Goal: Transaction & Acquisition: Purchase product/service

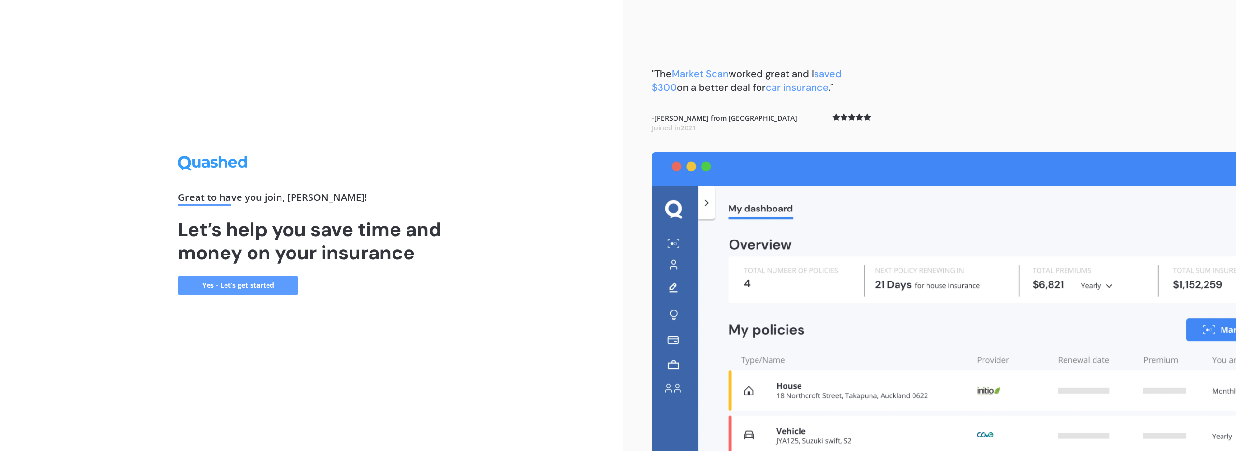
click at [256, 289] on link "Yes - Let’s get started" at bounding box center [238, 285] width 121 height 19
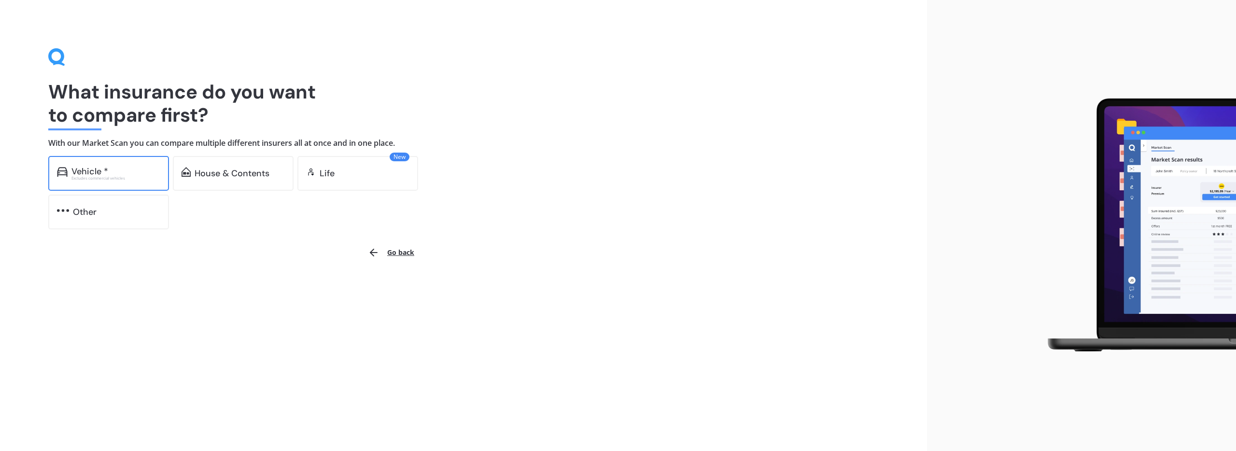
click at [136, 179] on div "Excludes commercial vehicles" at bounding box center [115, 178] width 89 height 4
click at [122, 175] on div "Vehicle * Excludes commercial vehicles" at bounding box center [115, 174] width 89 height 14
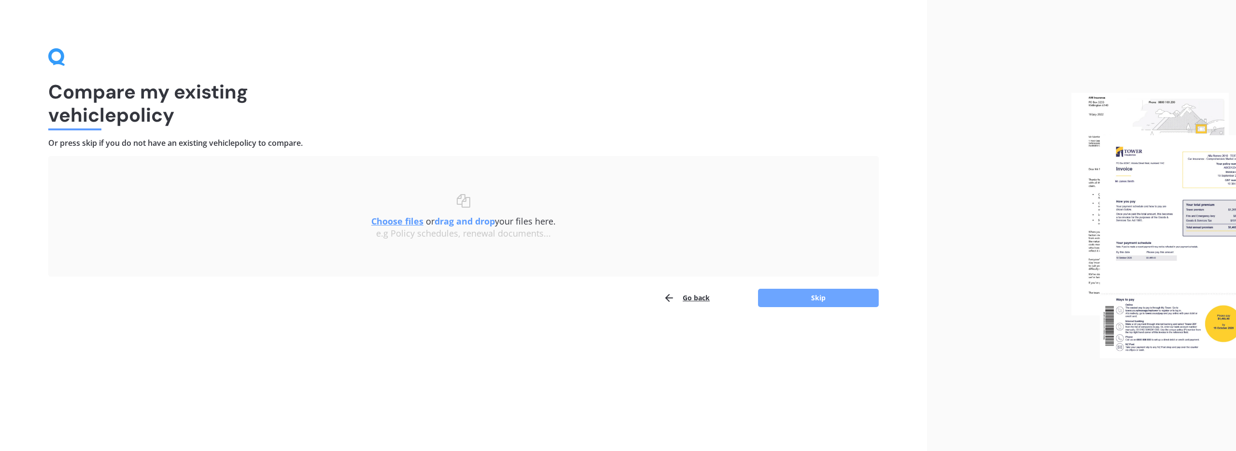
click at [828, 300] on button "Skip" at bounding box center [818, 298] width 121 height 18
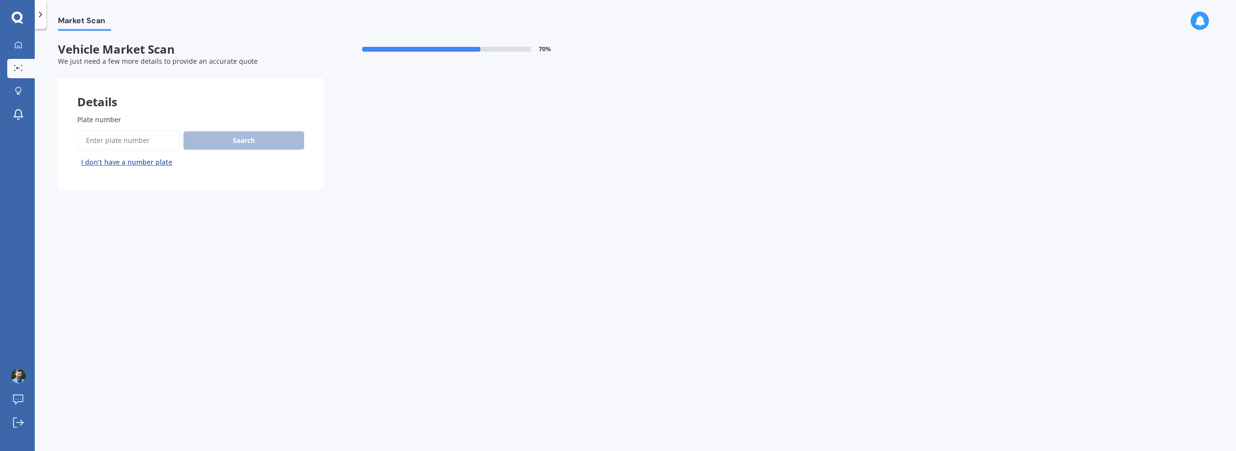
click at [137, 143] on input "Plate number" at bounding box center [128, 140] width 102 height 20
type input "ppa177"
click at [220, 150] on div "Search I don’t have a number plate" at bounding box center [190, 150] width 227 height 40
click at [257, 142] on button "Search" at bounding box center [243, 140] width 121 height 18
select select "KIA"
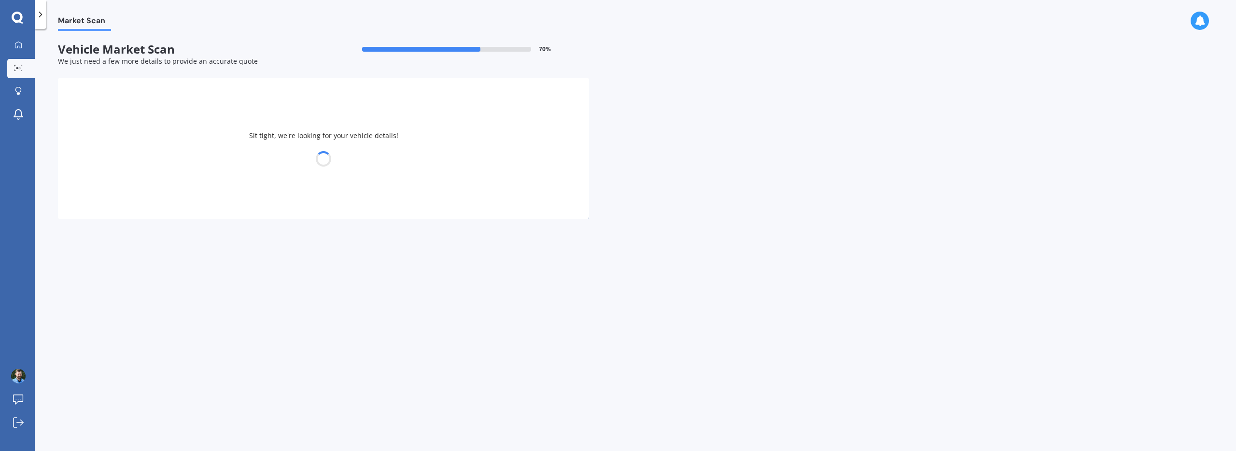
select select "SPORTAGE"
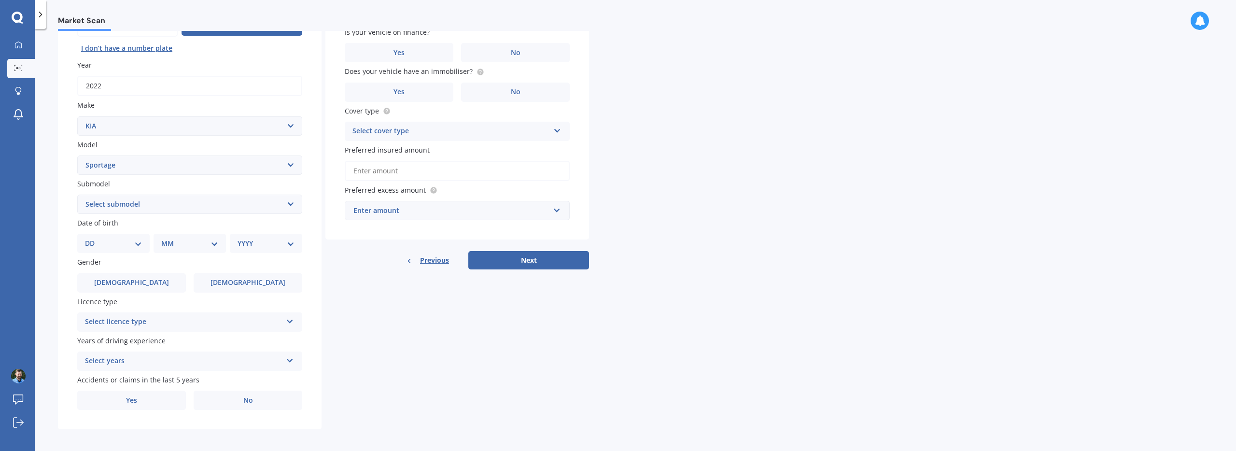
scroll to position [117, 0]
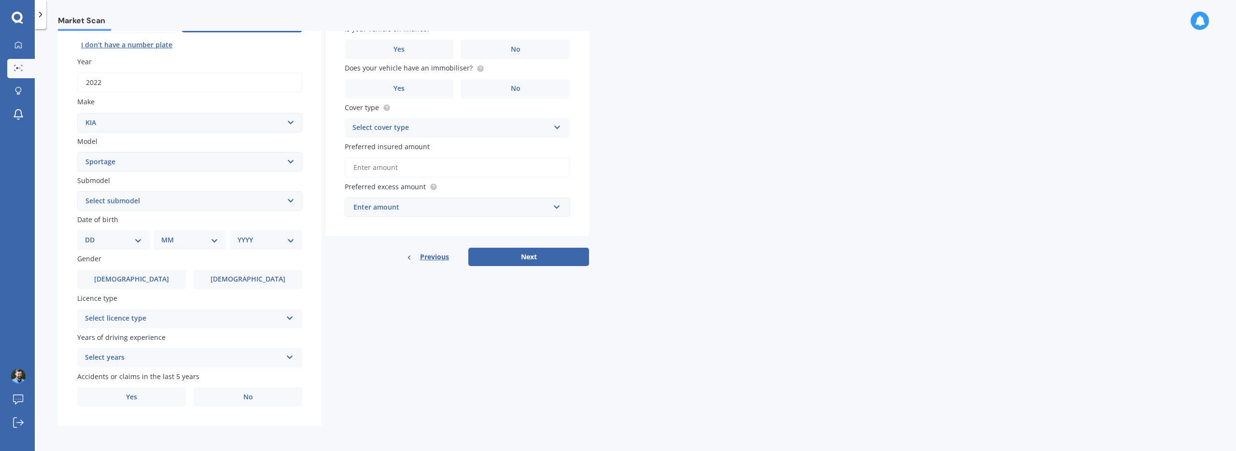
click at [208, 201] on select "Select submodel (All other) 2.0 4WD Petrol 2.0 EX Diesel 2.0 LX Diesel 2.4 EX A…" at bounding box center [189, 200] width 225 height 19
click at [164, 200] on select "Select submodel (All other) 2.0 4WD Petrol 2.0 EX Diesel 2.0 LX Diesel 2.4 EX A…" at bounding box center [189, 200] width 225 height 19
select select "LX URBAN 2WD"
click at [77, 191] on select "Select submodel (All other) 2.0 4WD Petrol 2.0 EX Diesel 2.0 LX Diesel 2.4 EX A…" at bounding box center [189, 200] width 225 height 19
click at [152, 209] on select "Select submodel (All other) 2.0 4WD Petrol 2.0 EX Diesel 2.0 LX Diesel 2.4 EX A…" at bounding box center [189, 200] width 225 height 19
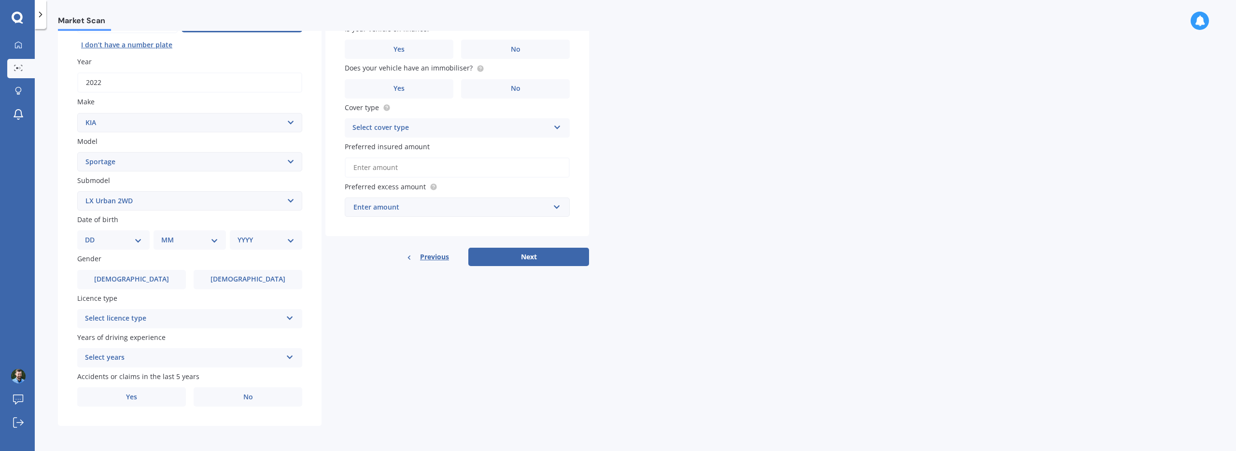
click at [129, 235] on select "DD 01 02 03 04 05 06 07 08 09 10 11 12 13 14 15 16 17 18 19 20 21 22 23 24 25 2…" at bounding box center [113, 240] width 57 height 11
select select "11"
click at [93, 235] on select "DD 01 02 03 04 05 06 07 08 09 10 11 12 13 14 15 16 17 18 19 20 21 22 23 24 25 2…" at bounding box center [113, 240] width 57 height 11
click at [192, 247] on div "MM 01 02 03 04 05 06 07 08 09 10 11 12" at bounding box center [191, 239] width 69 height 19
click at [198, 240] on select "MM 01 02 03 04 05 06 07 08 09 10 11 12" at bounding box center [191, 240] width 53 height 11
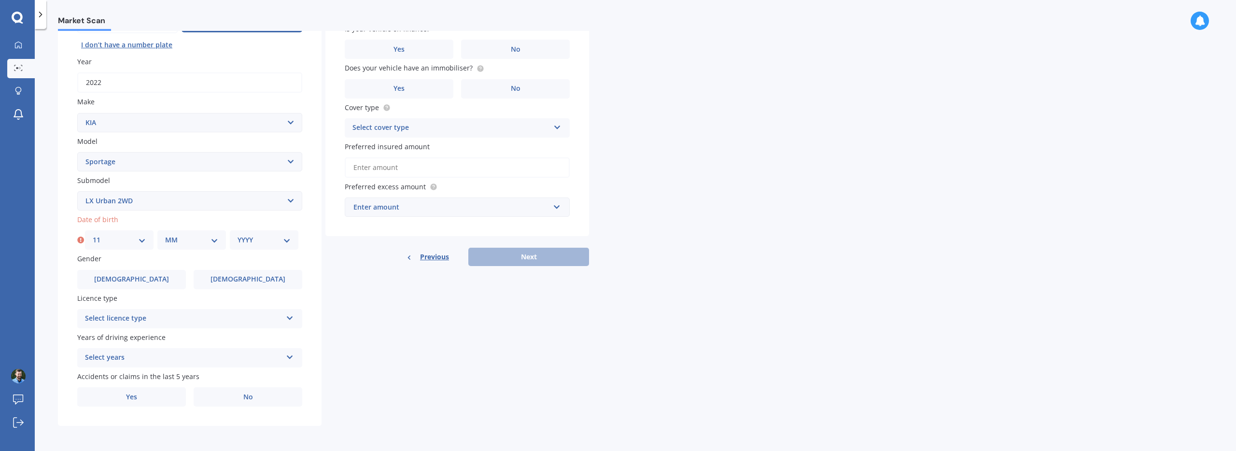
select select "08"
click at [165, 235] on select "MM 01 02 03 04 05 06 07 08 09 10 11 12" at bounding box center [191, 240] width 53 height 11
click at [126, 246] on div "DD 01 02 03 04 05 06 07 08 09 10 11 12 13 14 15 16 17 18 19 20 21 22 23 24 25 2…" at bounding box center [119, 239] width 69 height 19
click at [130, 240] on select "DD 01 02 03 04 05 06 07 08 09 10 11 12 13 14 15 16 17 18 19 20 21 22 23 24 25 2…" at bounding box center [119, 240] width 53 height 11
select select "07"
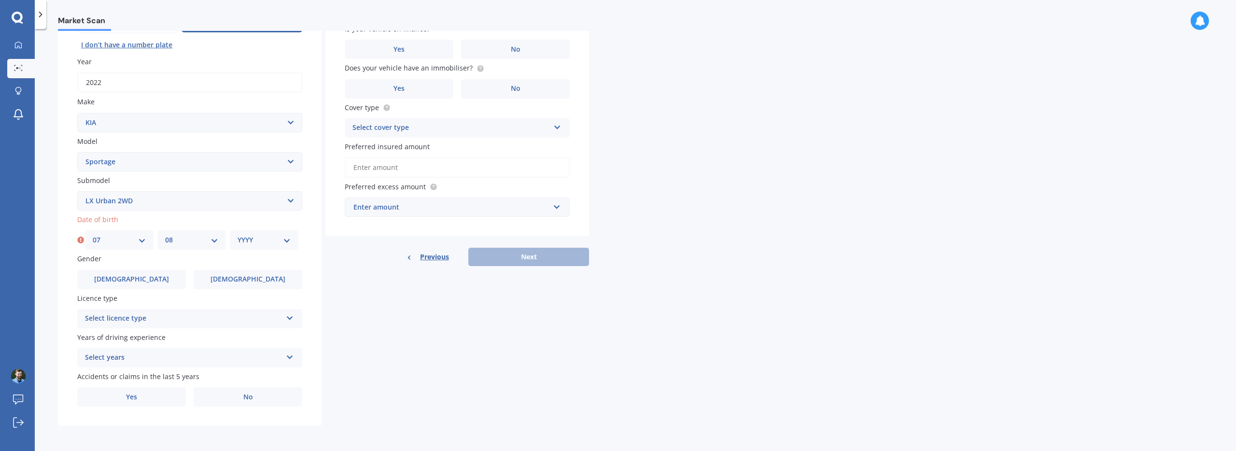
click at [93, 235] on select "DD 01 02 03 04 05 06 07 08 09 10 11 12 13 14 15 16 17 18 19 20 21 22 23 24 25 2…" at bounding box center [119, 240] width 53 height 11
click at [256, 238] on select "YYYY 2025 2024 2023 2022 2021 2020 2019 2018 2017 2016 2015 2014 2013 2012 2011…" at bounding box center [263, 240] width 53 height 11
select select "1992"
click at [237, 235] on select "YYYY 2025 2024 2023 2022 2021 2020 2019 2018 2017 2016 2015 2014 2013 2012 2011…" at bounding box center [263, 240] width 53 height 11
click at [240, 281] on span "Female" at bounding box center [247, 279] width 77 height 8
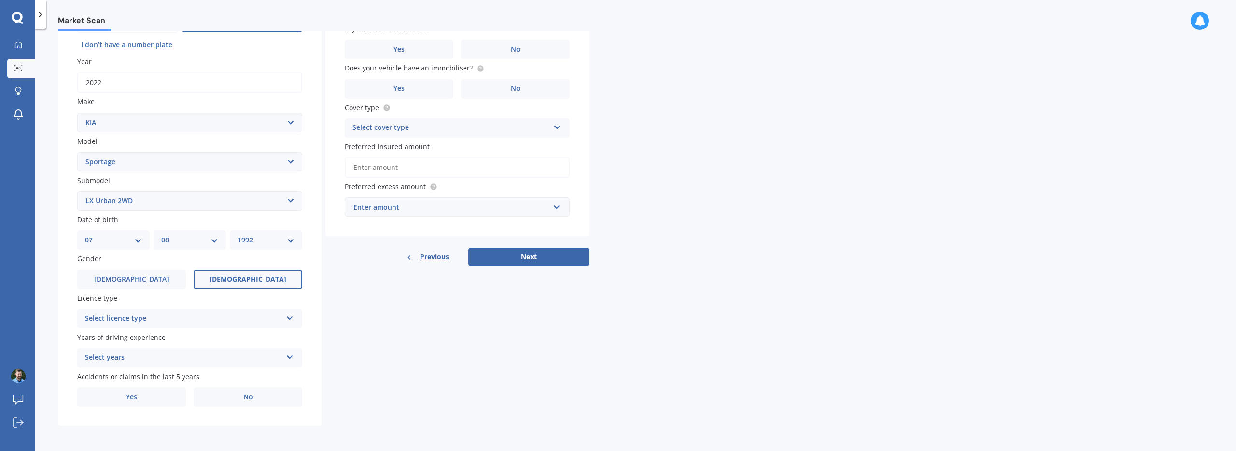
click at [0, 0] on input "Female" at bounding box center [0, 0] width 0 height 0
click at [151, 314] on div "Select licence type" at bounding box center [183, 319] width 197 height 12
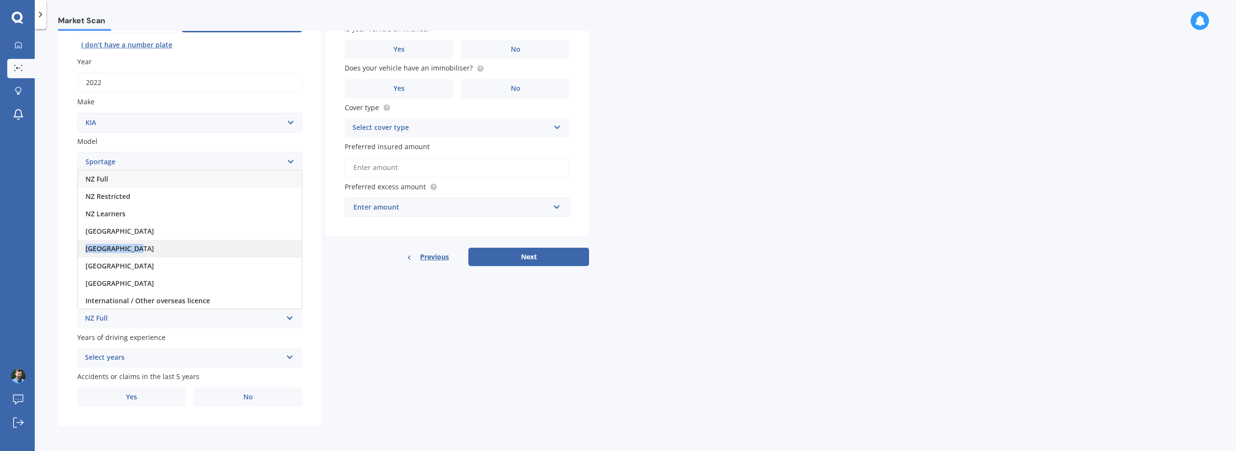
click at [163, 247] on div "United Kingdom" at bounding box center [190, 248] width 224 height 17
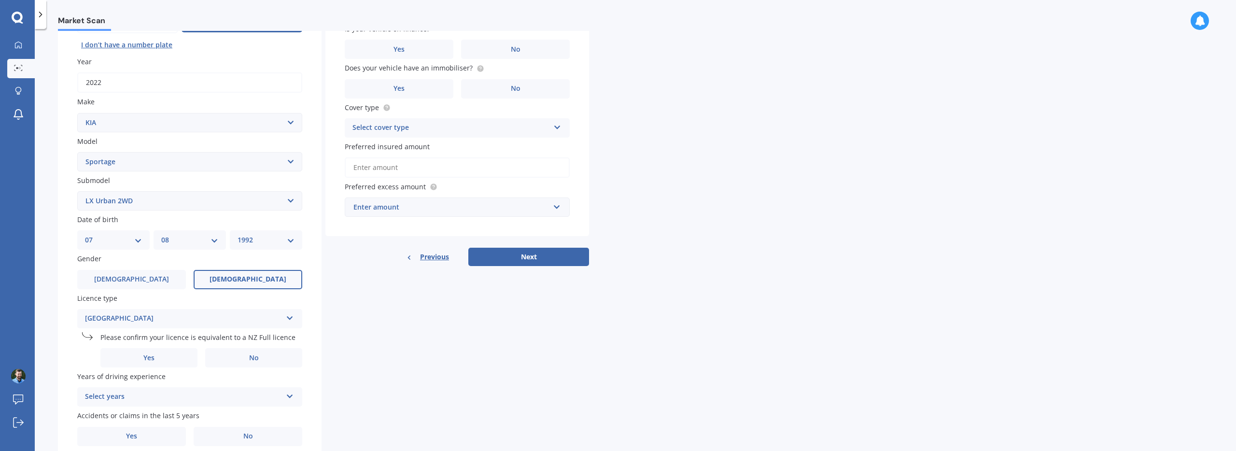
click at [345, 308] on div "Details Plate number Search I don’t have a number plate Year 2022 Make Select m…" at bounding box center [323, 212] width 531 height 505
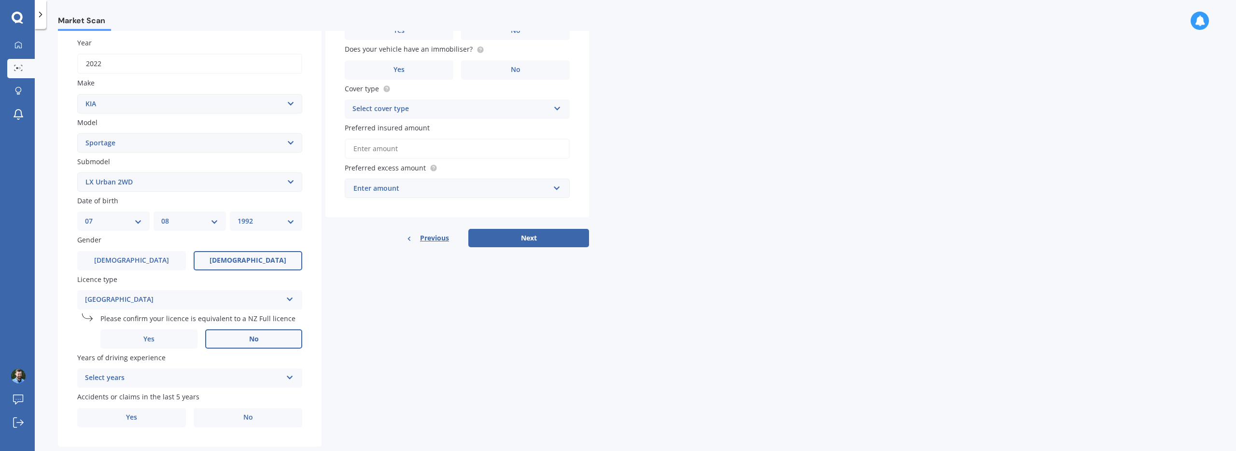
scroll to position [157, 0]
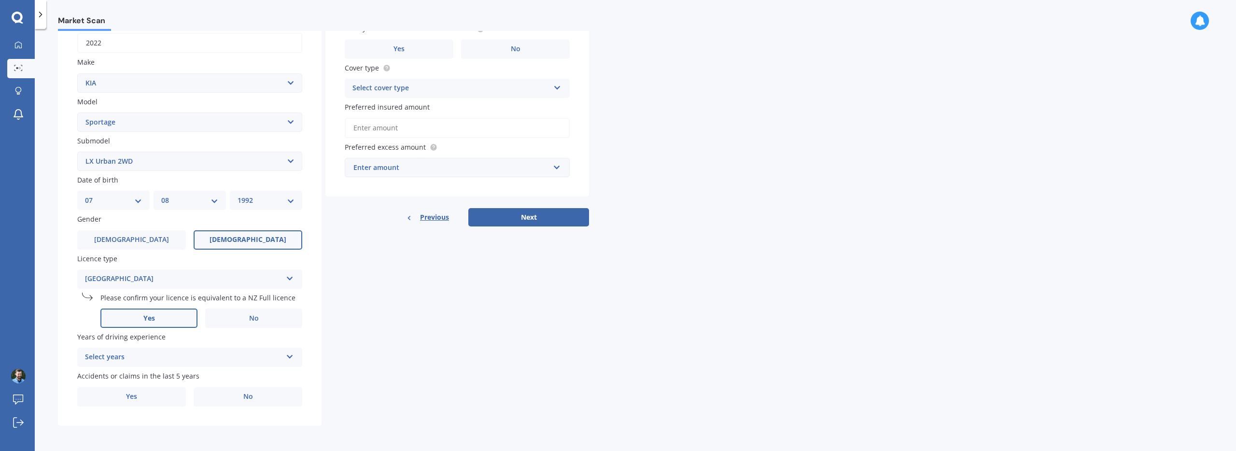
click at [168, 315] on label "Yes" at bounding box center [148, 317] width 97 height 19
click at [0, 0] on input "Yes" at bounding box center [0, 0] width 0 height 0
click at [197, 355] on div "Select years" at bounding box center [183, 357] width 197 height 12
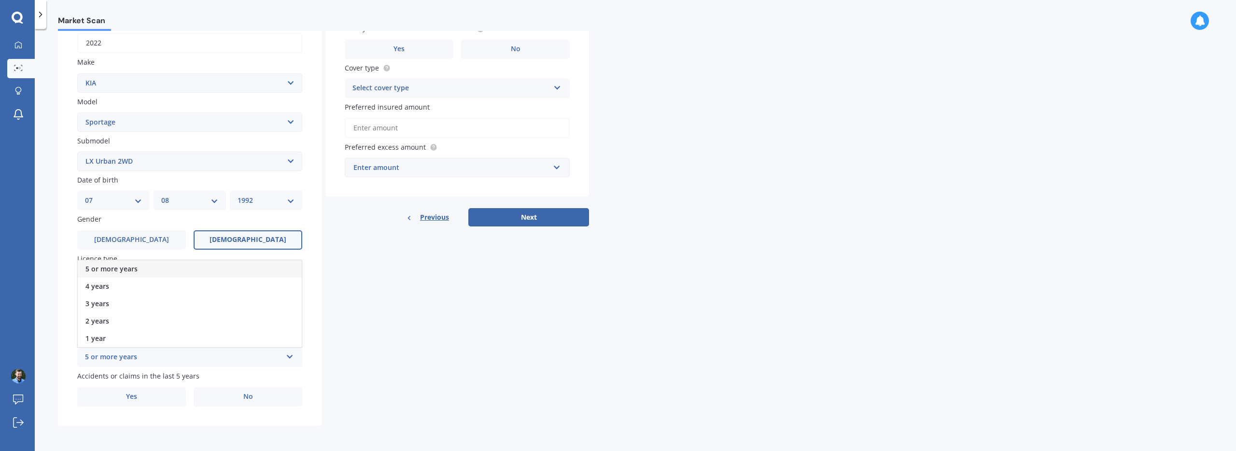
click at [175, 269] on div "5 or more years" at bounding box center [190, 268] width 224 height 17
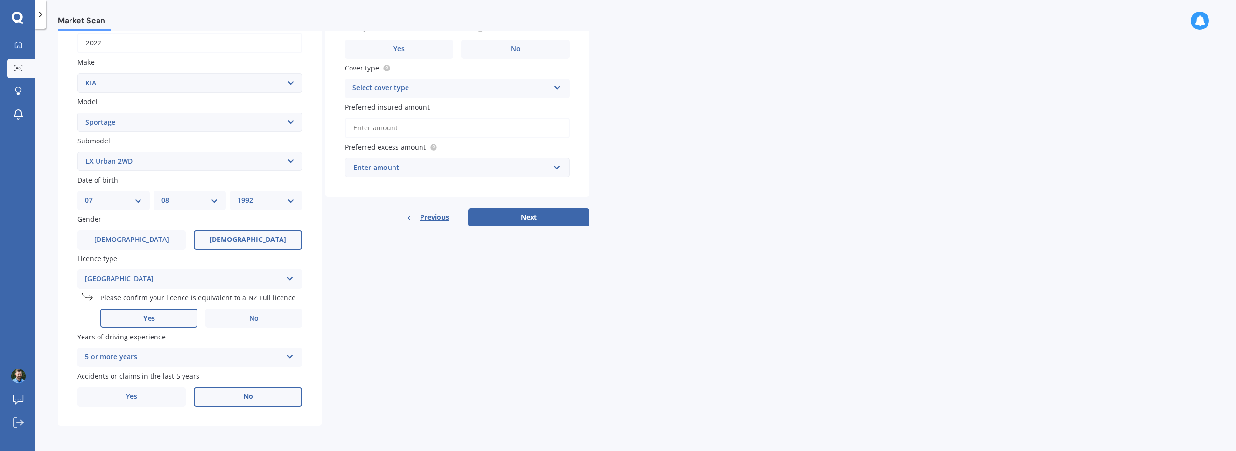
click at [215, 398] on label "No" at bounding box center [248, 396] width 109 height 19
click at [0, 0] on input "No" at bounding box center [0, 0] width 0 height 0
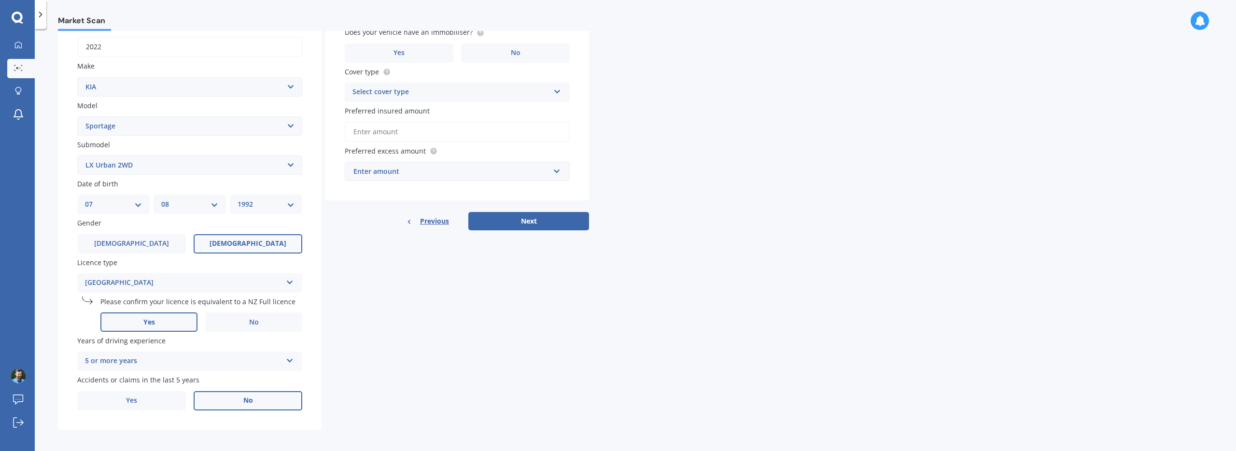
scroll to position [0, 0]
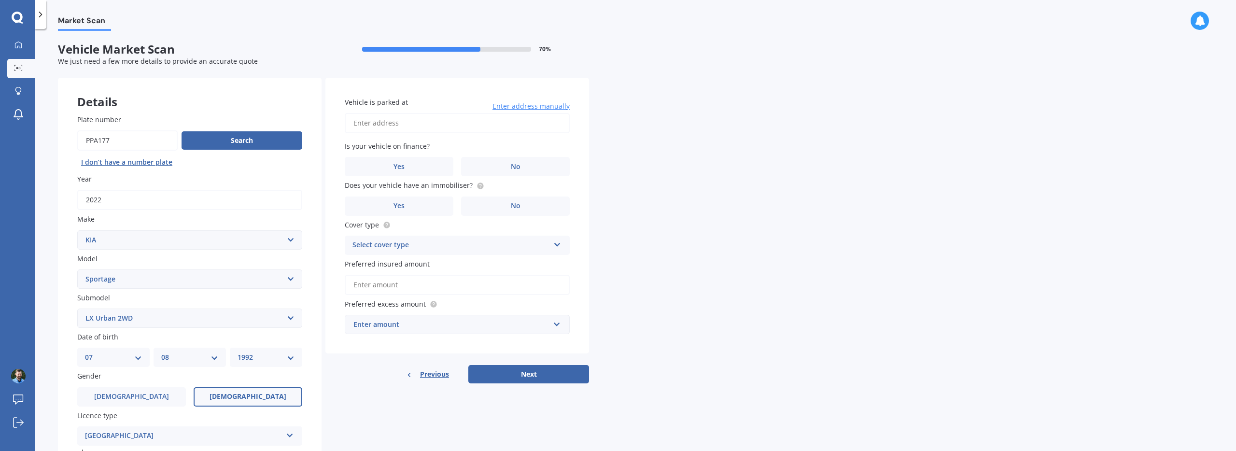
click at [404, 124] on input "Vehicle is parked at" at bounding box center [457, 123] width 225 height 20
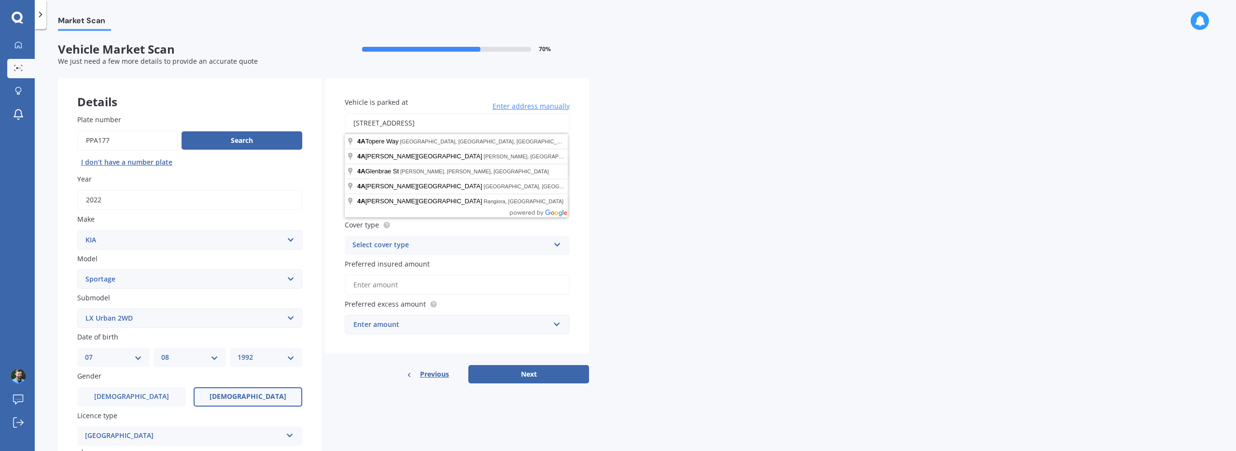
click at [420, 124] on input "4A Pounamu AvenueGreenhithe 0632" at bounding box center [457, 123] width 225 height 20
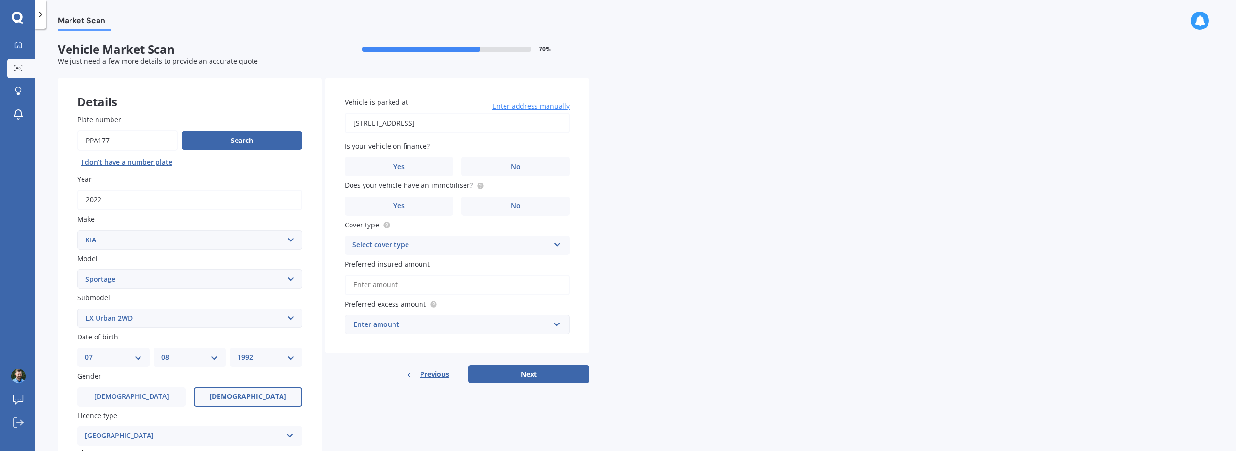
type input "4A Pounamu Avenue, Greenhithe, Auckland 0632"
click at [479, 163] on label "No" at bounding box center [515, 166] width 109 height 19
click at [0, 0] on input "No" at bounding box center [0, 0] width 0 height 0
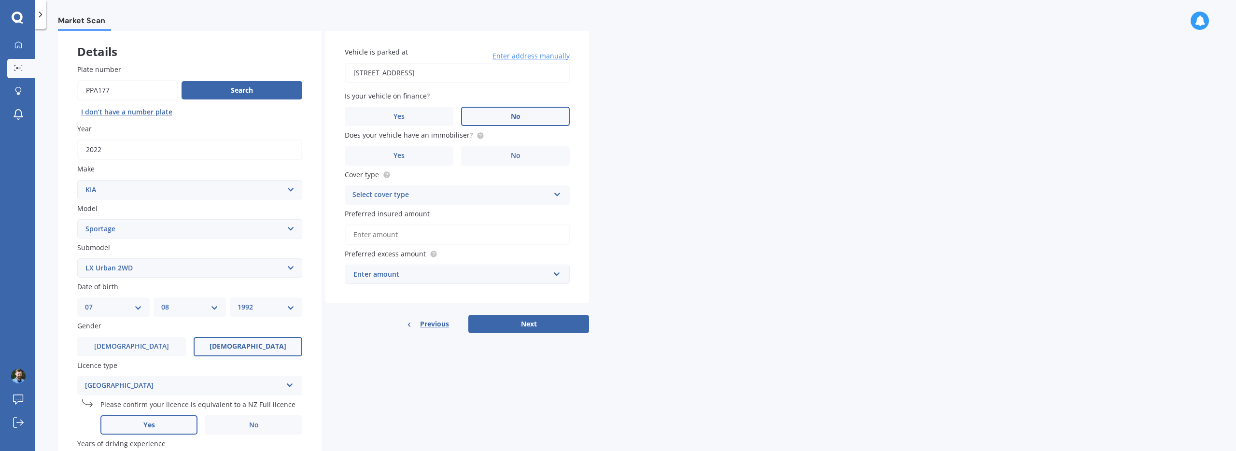
scroll to position [56, 0]
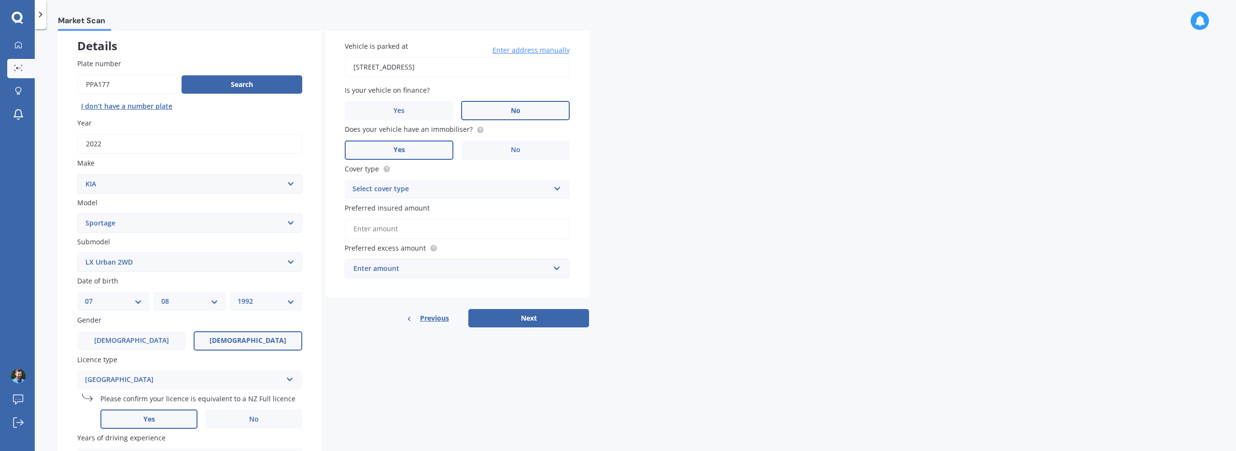
click at [444, 153] on label "Yes" at bounding box center [399, 149] width 109 height 19
click at [0, 0] on input "Yes" at bounding box center [0, 0] width 0 height 0
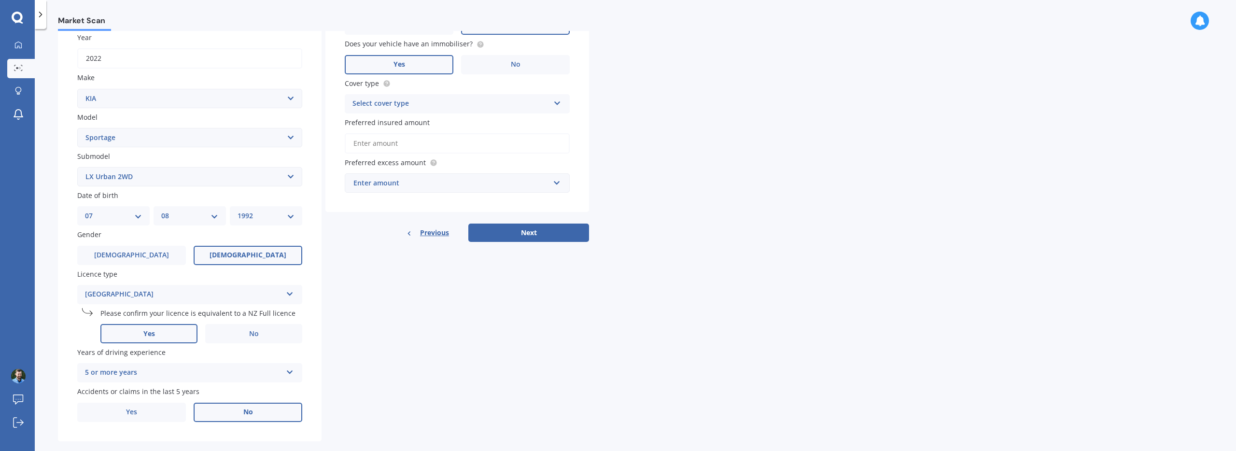
scroll to position [143, 0]
click at [427, 103] on div "Select cover type" at bounding box center [450, 103] width 197 height 12
click at [407, 123] on div "Comprehensive" at bounding box center [457, 120] width 224 height 17
click at [422, 142] on input "Preferred insured amount" at bounding box center [457, 142] width 225 height 20
click at [417, 173] on input "text" at bounding box center [454, 181] width 216 height 18
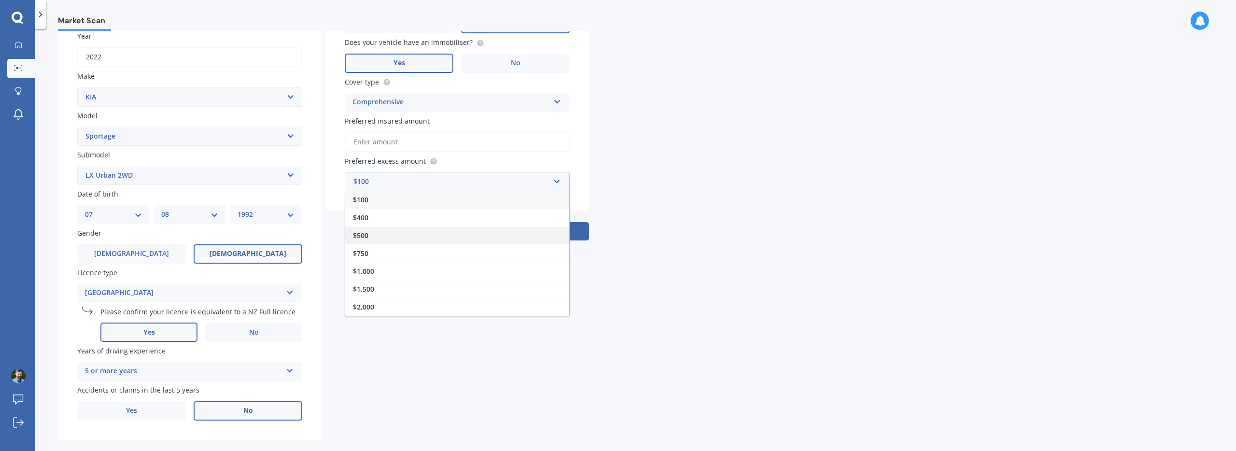
click at [391, 237] on div "$500" at bounding box center [457, 235] width 224 height 18
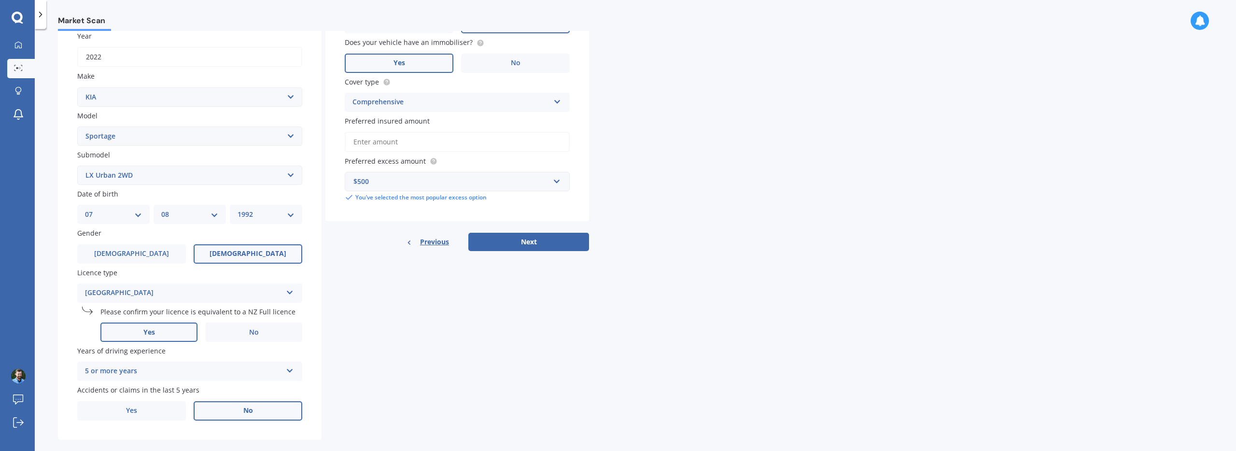
click at [361, 243] on div "Previous Next" at bounding box center [457, 242] width 264 height 18
click at [404, 143] on input "Preferred insured amount" at bounding box center [457, 142] width 225 height 20
click at [424, 122] on span "Preferred insured amount" at bounding box center [387, 120] width 85 height 9
click at [424, 132] on input "Preferred insured amount" at bounding box center [457, 142] width 225 height 20
click at [500, 237] on button "Next" at bounding box center [528, 242] width 121 height 18
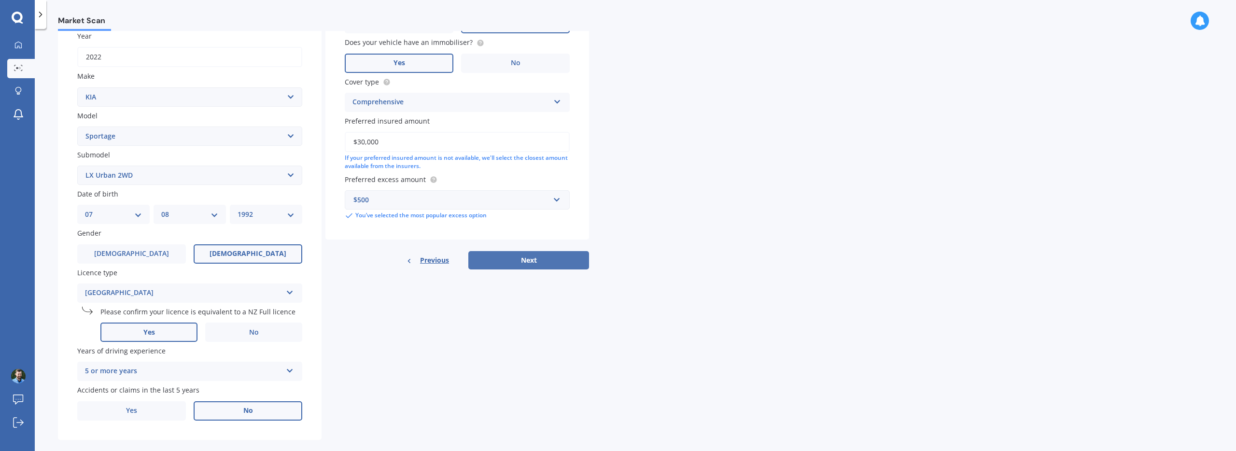
type input "$30,000"
click at [531, 263] on button "Next" at bounding box center [528, 260] width 121 height 18
select select "07"
select select "08"
select select "1992"
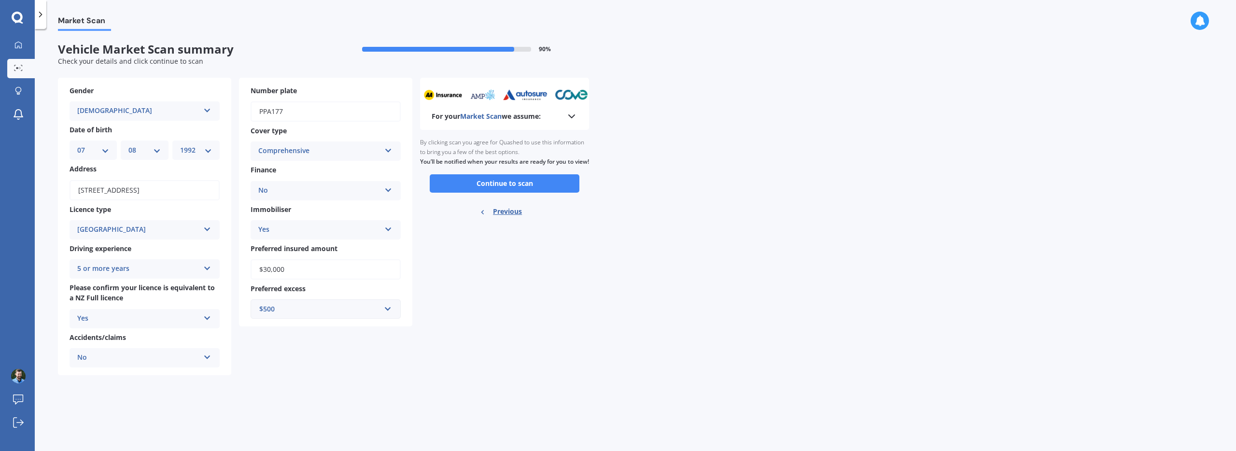
scroll to position [0, 0]
click at [508, 191] on button "Continue to scan" at bounding box center [505, 183] width 150 height 18
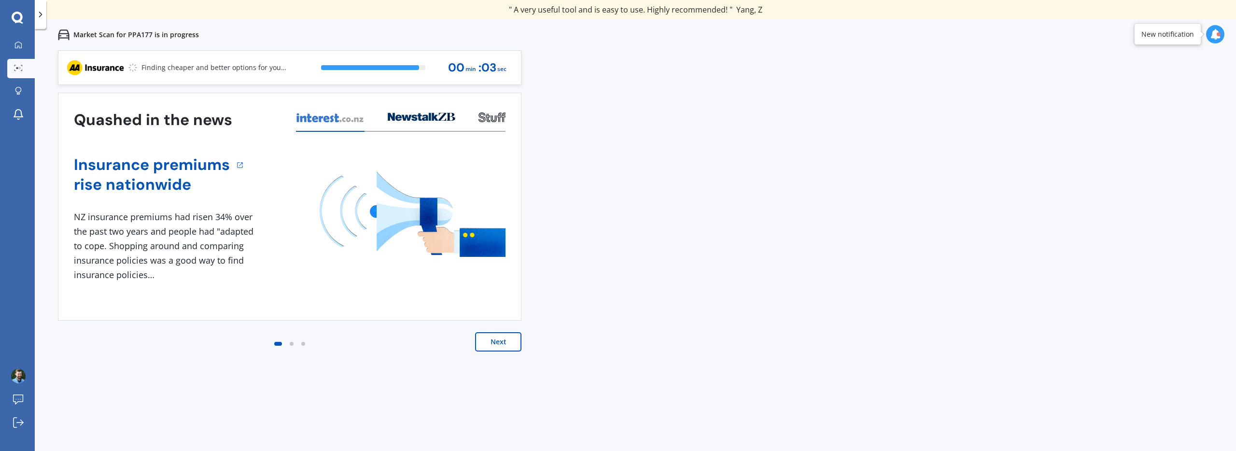
click at [573, 170] on div "Previous 80,000+ Kiwis have signed up to shop and save on insurance with us " H…" at bounding box center [635, 275] width 1201 height 451
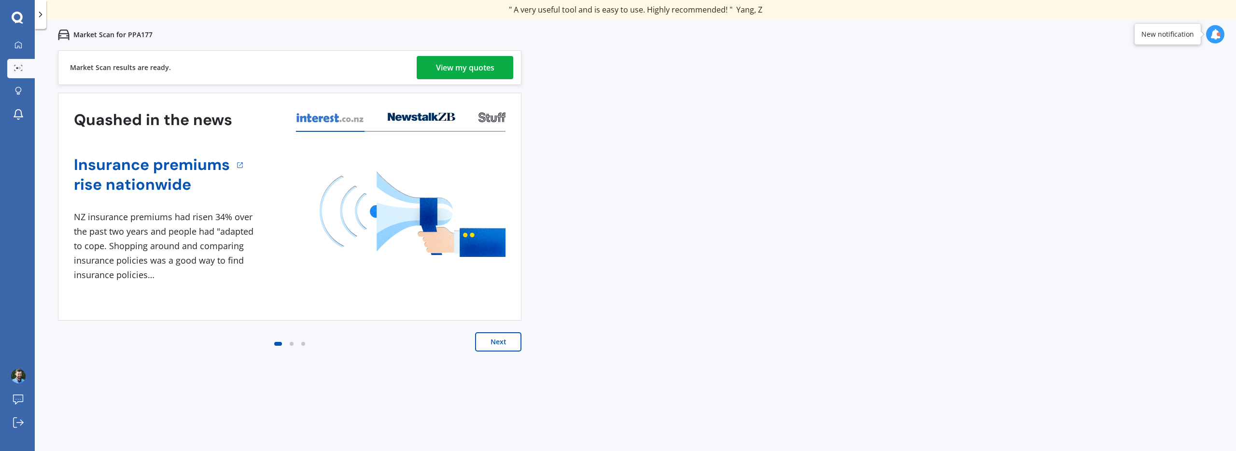
click at [475, 69] on div "View my quotes" at bounding box center [465, 67] width 58 height 23
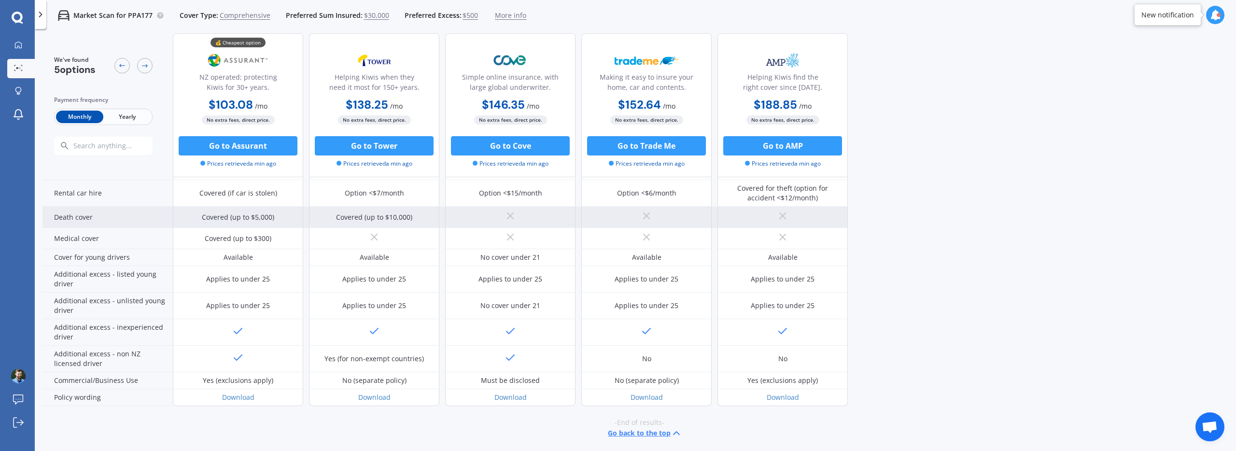
scroll to position [413, 0]
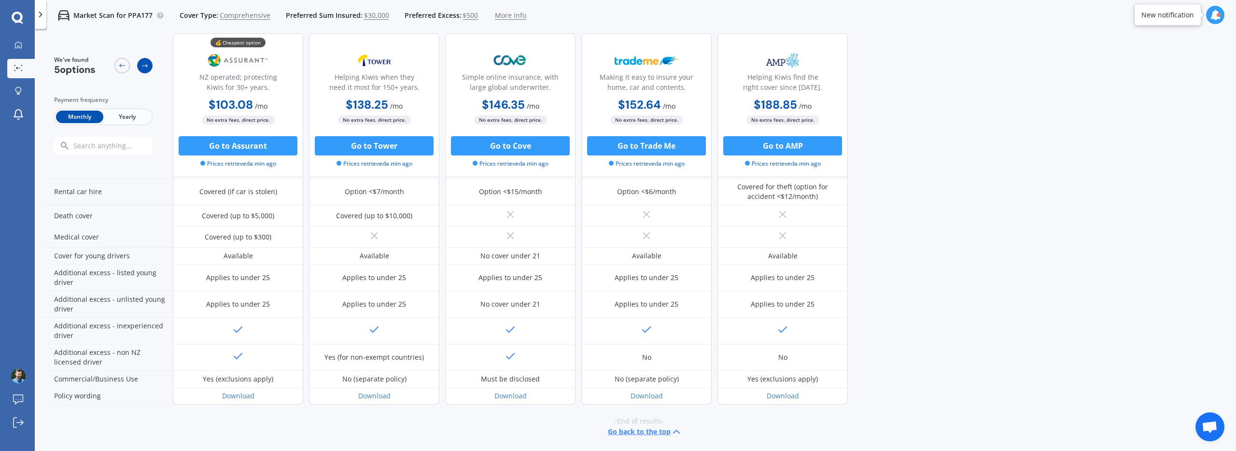
click at [143, 67] on icon at bounding box center [145, 66] width 8 height 8
click at [144, 66] on icon at bounding box center [145, 66] width 8 height 8
click at [122, 63] on icon at bounding box center [122, 66] width 8 height 8
click at [150, 64] on div at bounding box center [144, 65] width 15 height 15
click at [149, 64] on div at bounding box center [144, 65] width 15 height 15
